Goal: Transaction & Acquisition: Book appointment/travel/reservation

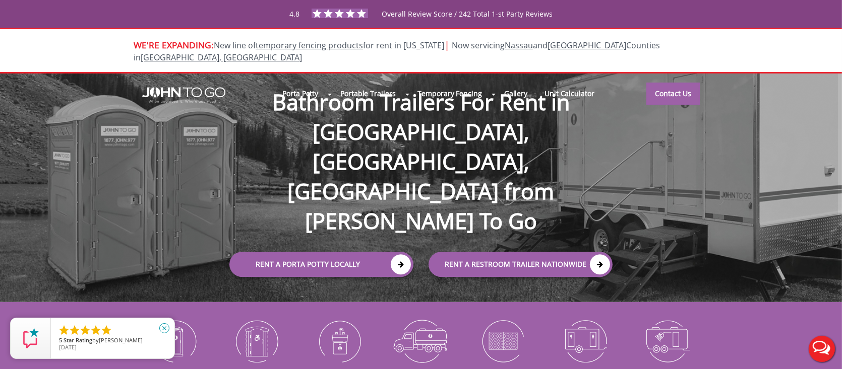
click at [173, 328] on link "close" at bounding box center [164, 329] width 22 height 22
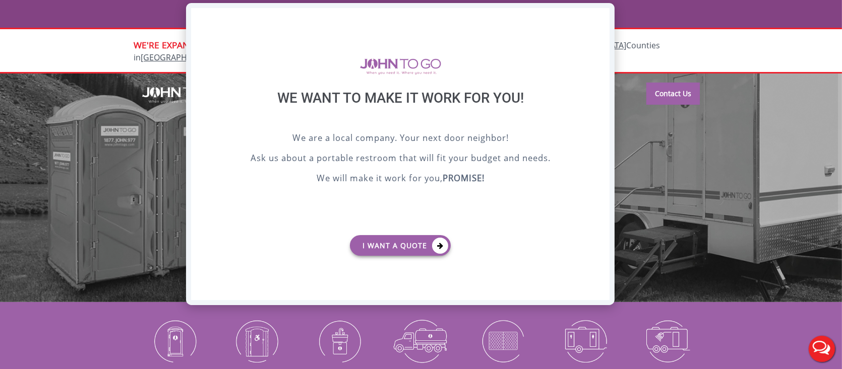
click at [607, 10] on div "X" at bounding box center [602, 16] width 16 height 17
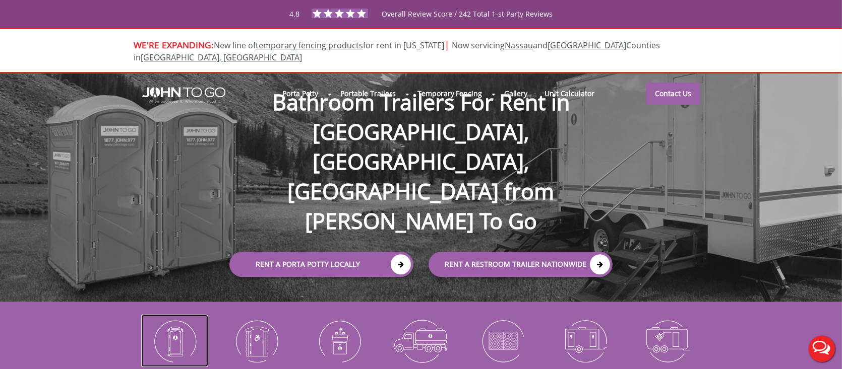
click at [180, 326] on img at bounding box center [174, 341] width 67 height 52
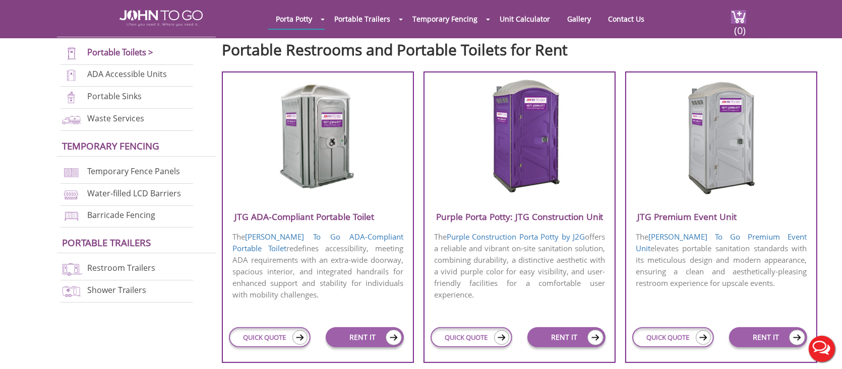
scroll to position [353, 0]
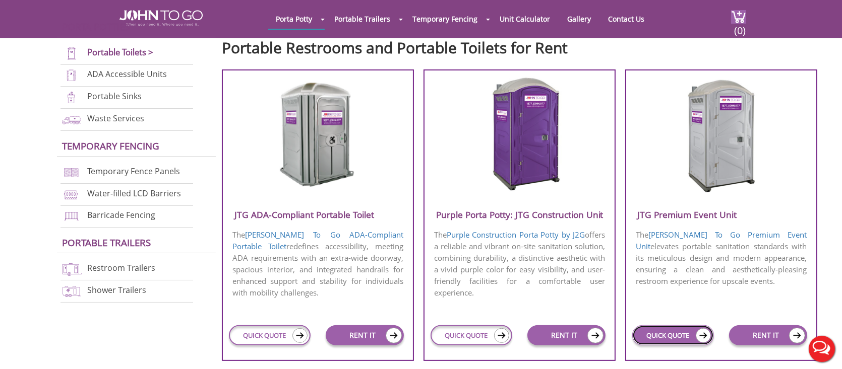
click at [665, 336] on link "QUICK QUOTE" at bounding box center [672, 336] width 81 height 20
